Goal: Task Accomplishment & Management: Manage account settings

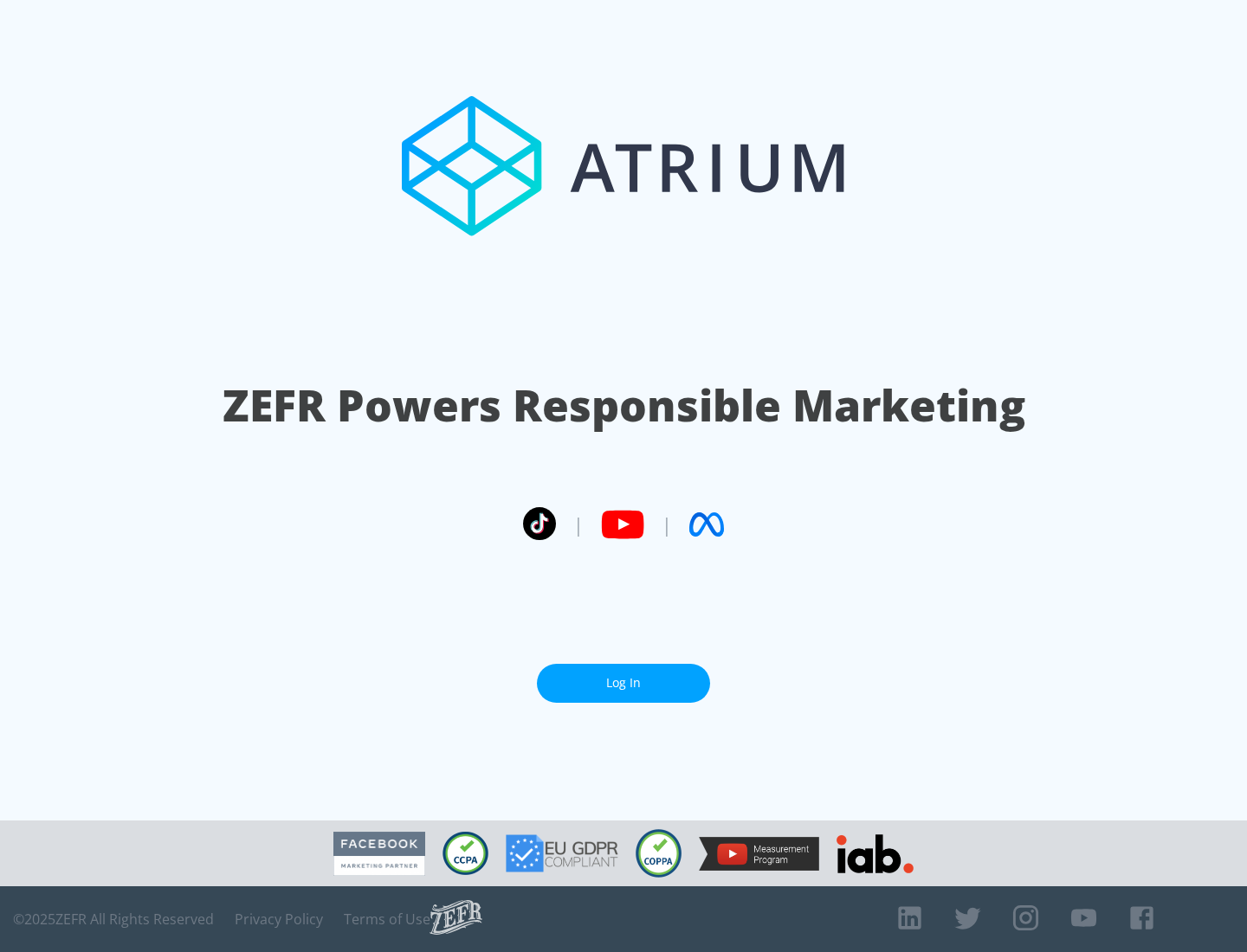
click at [624, 683] on link "Log In" at bounding box center [624, 683] width 174 height 39
